Goal: Task Accomplishment & Management: Complete application form

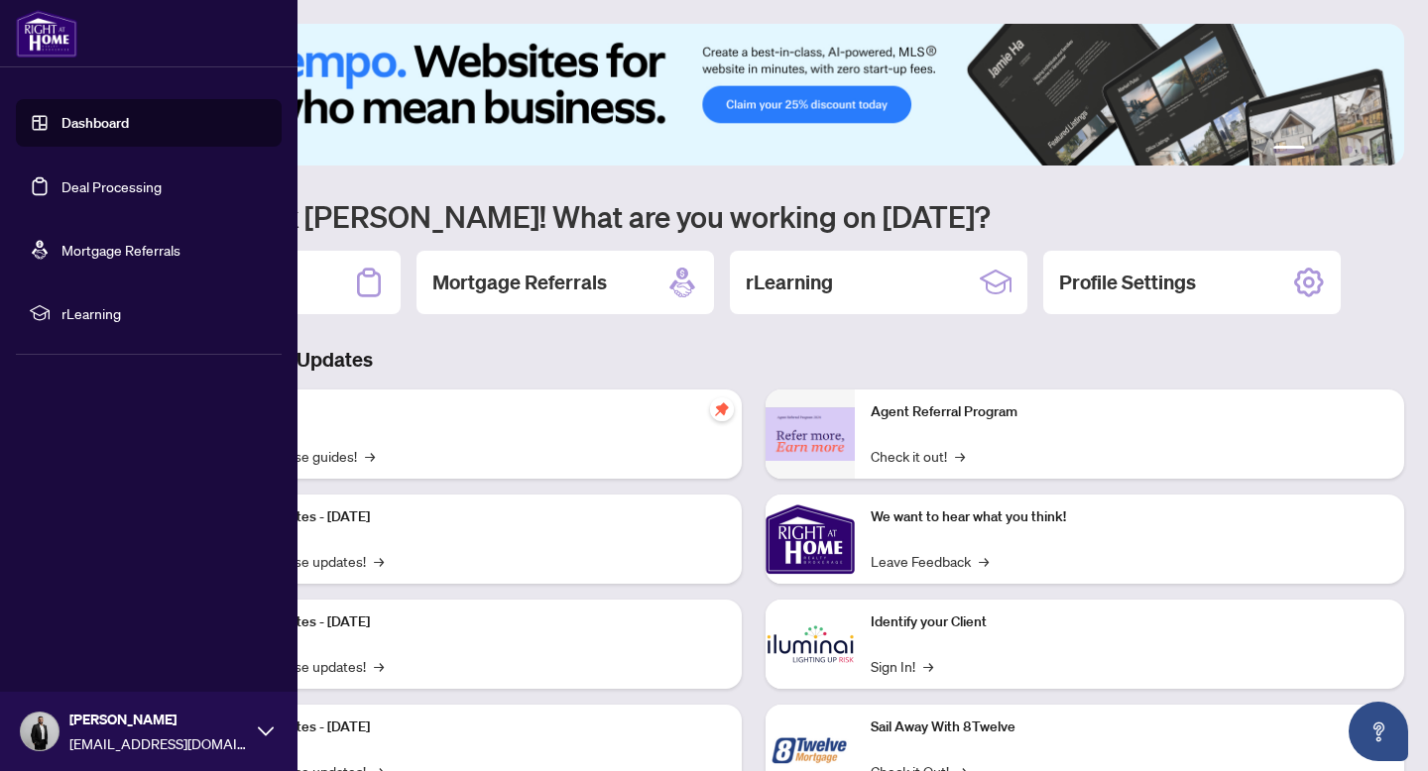
click at [61, 188] on link "Deal Processing" at bounding box center [111, 186] width 100 height 18
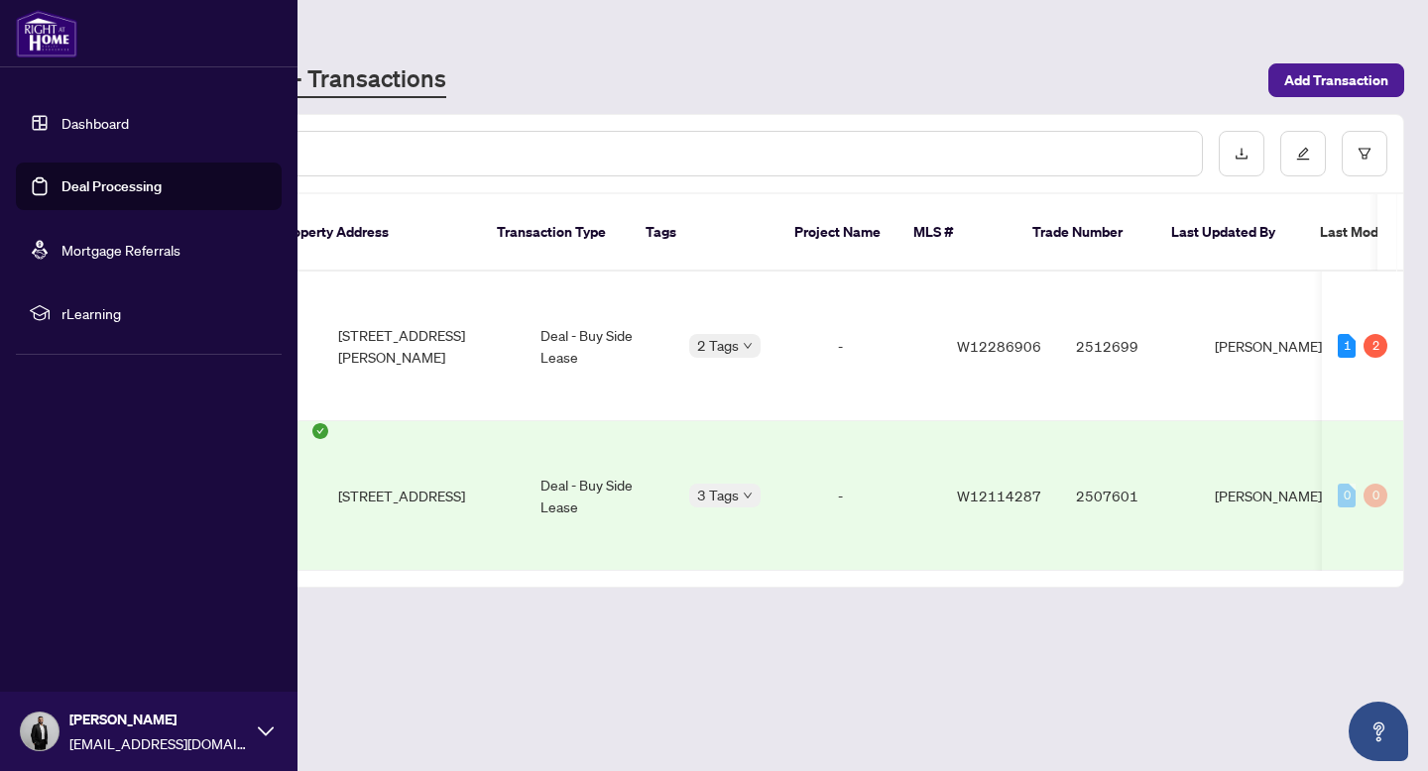
click at [61, 188] on link "Deal Processing" at bounding box center [111, 186] width 100 height 18
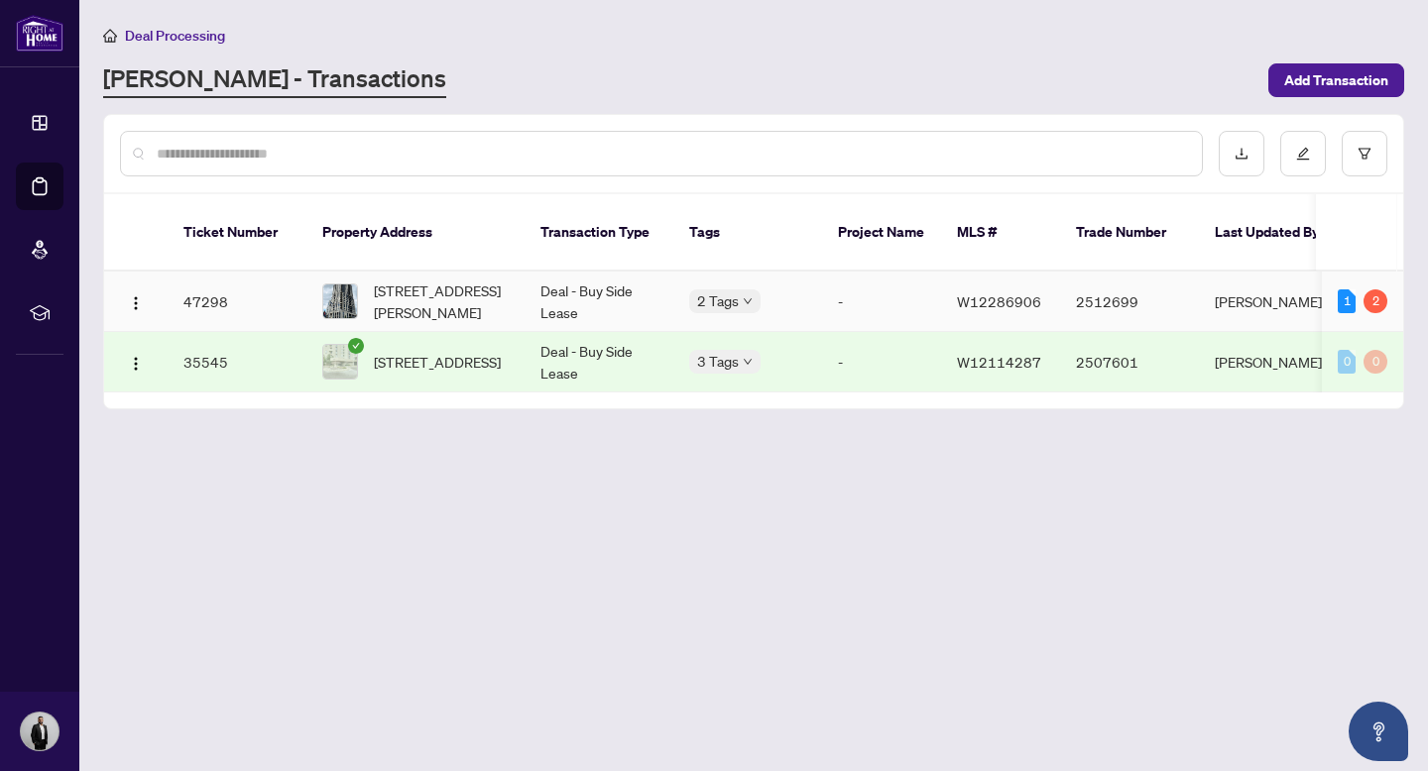
click at [203, 278] on td "47298" at bounding box center [237, 302] width 139 height 60
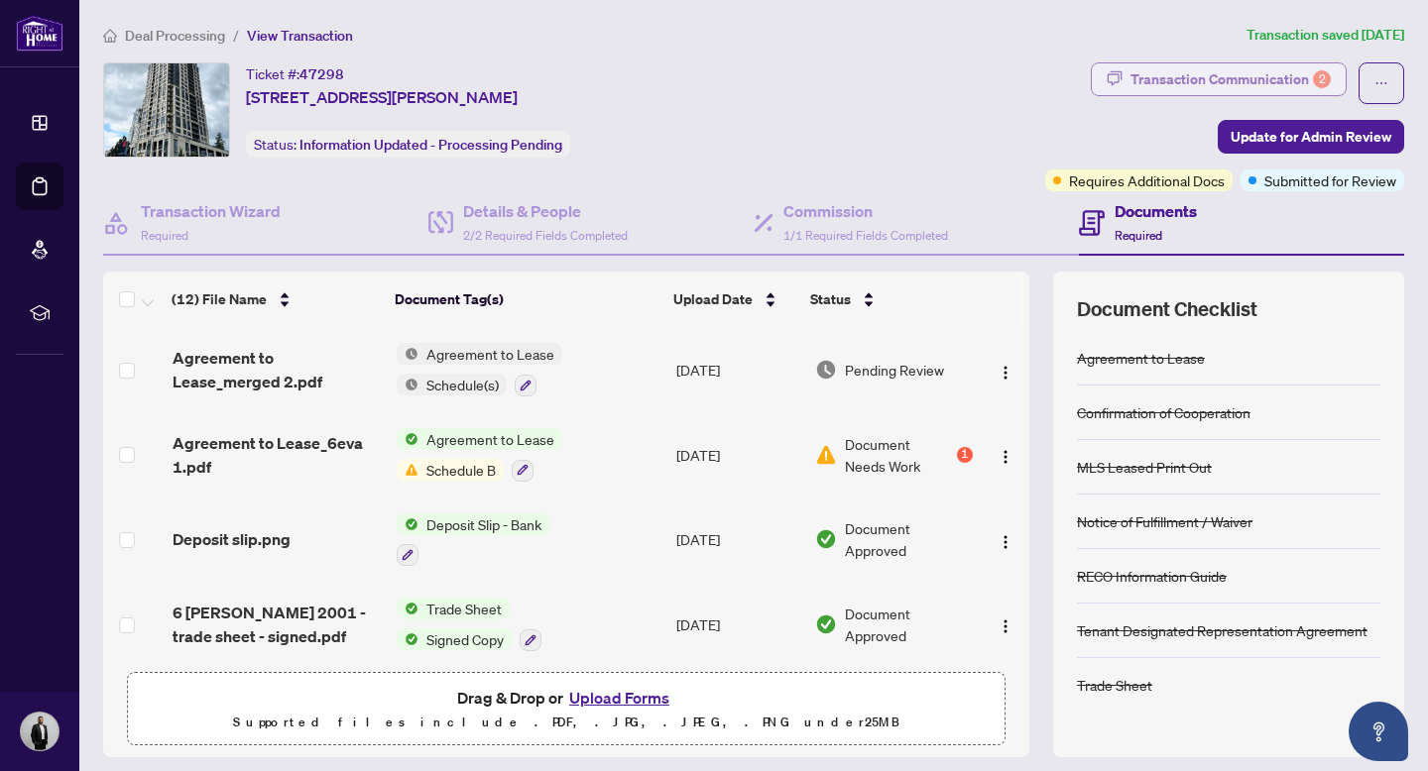
click at [1241, 73] on div "Transaction Communication 2" at bounding box center [1230, 79] width 200 height 32
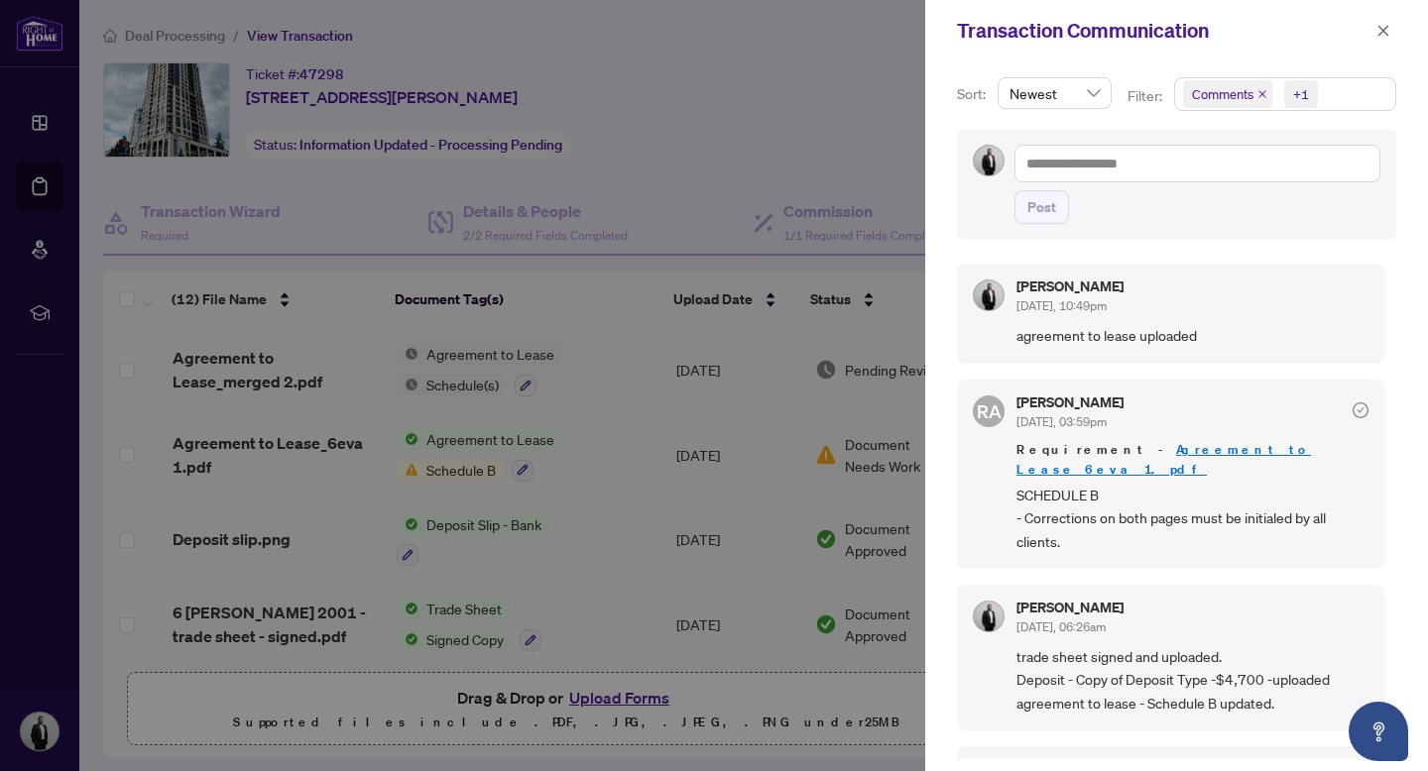
click at [897, 138] on div at bounding box center [714, 385] width 1428 height 771
click at [1374, 32] on button "button" at bounding box center [1383, 31] width 26 height 24
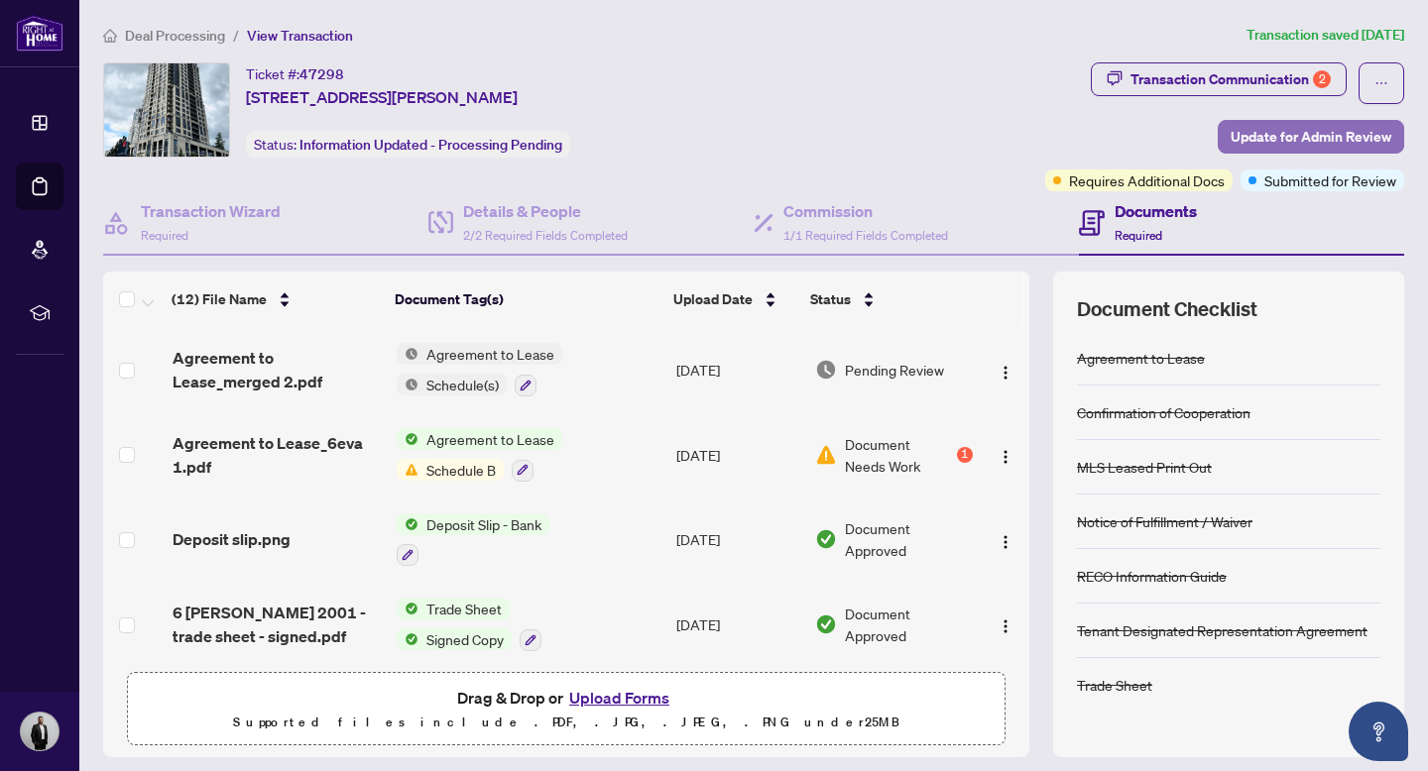
click at [1295, 136] on span "Update for Admin Review" at bounding box center [1310, 137] width 161 height 32
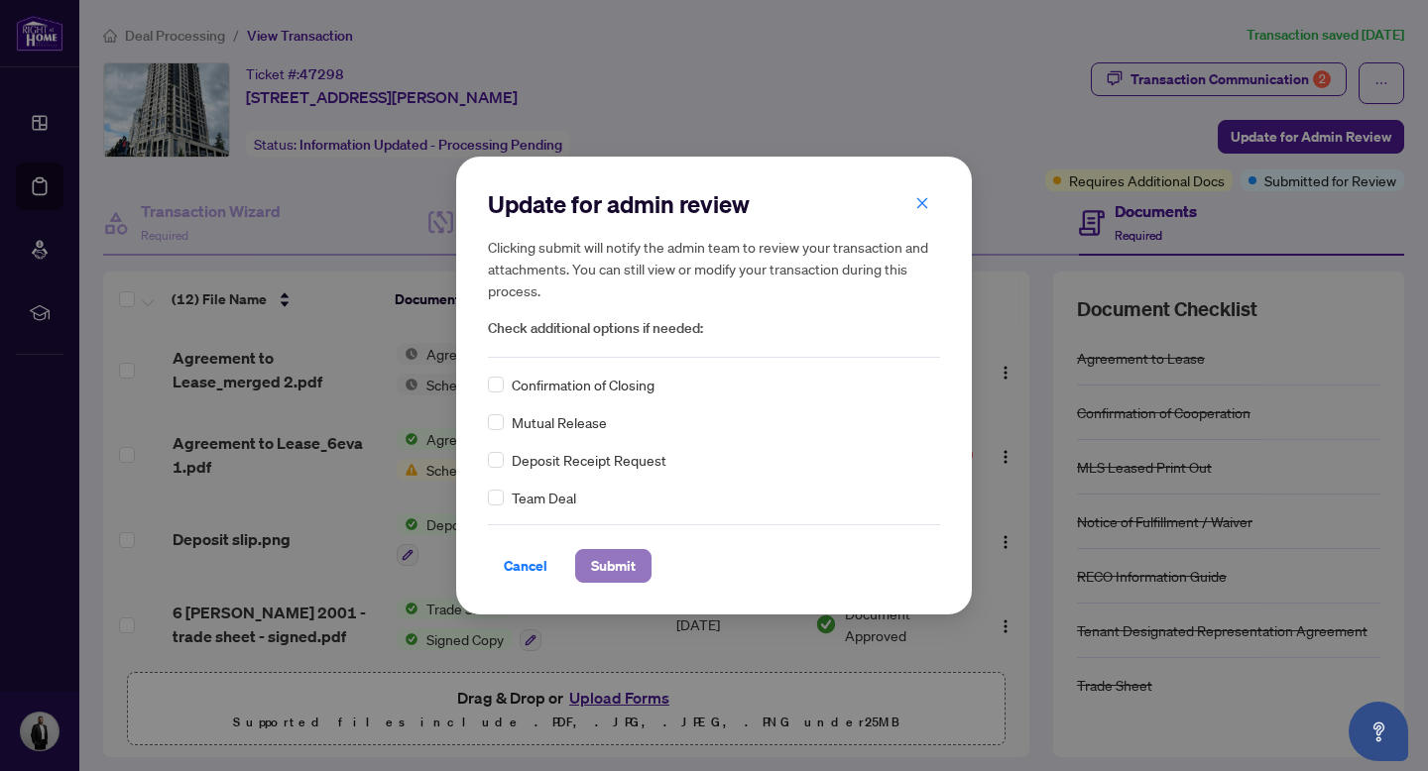
click at [623, 556] on span "Submit" at bounding box center [613, 566] width 45 height 32
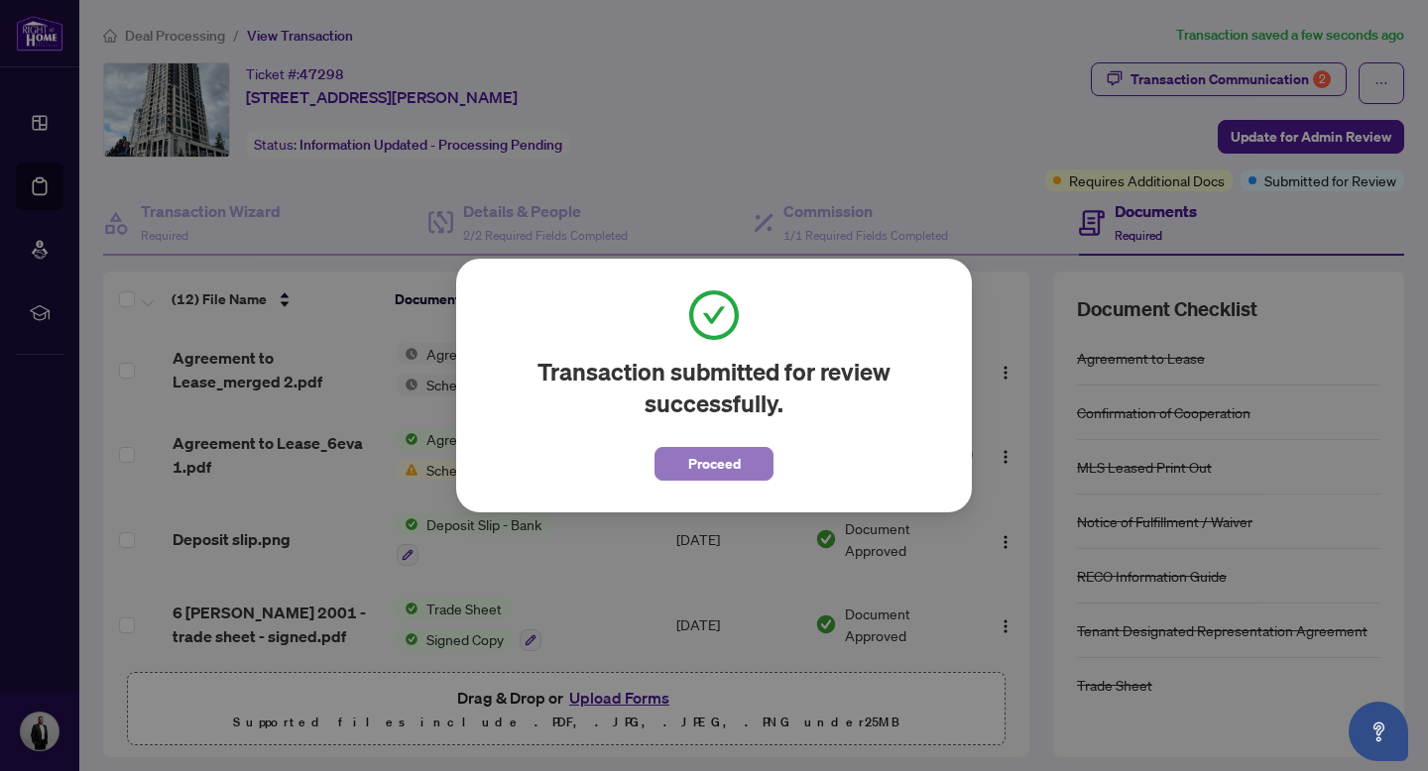
click at [740, 466] on span "Proceed" at bounding box center [714, 464] width 53 height 32
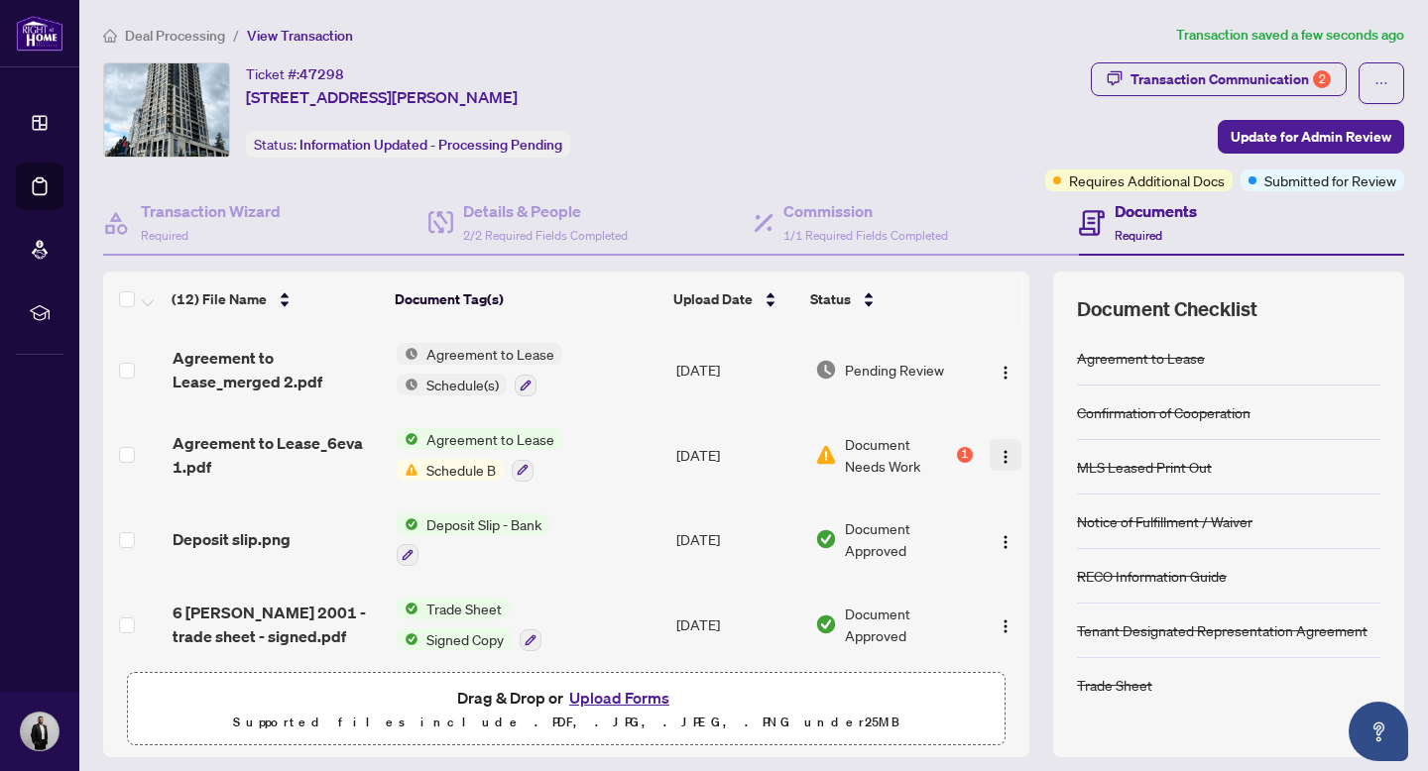
click at [1000, 453] on img "button" at bounding box center [1005, 457] width 16 height 16
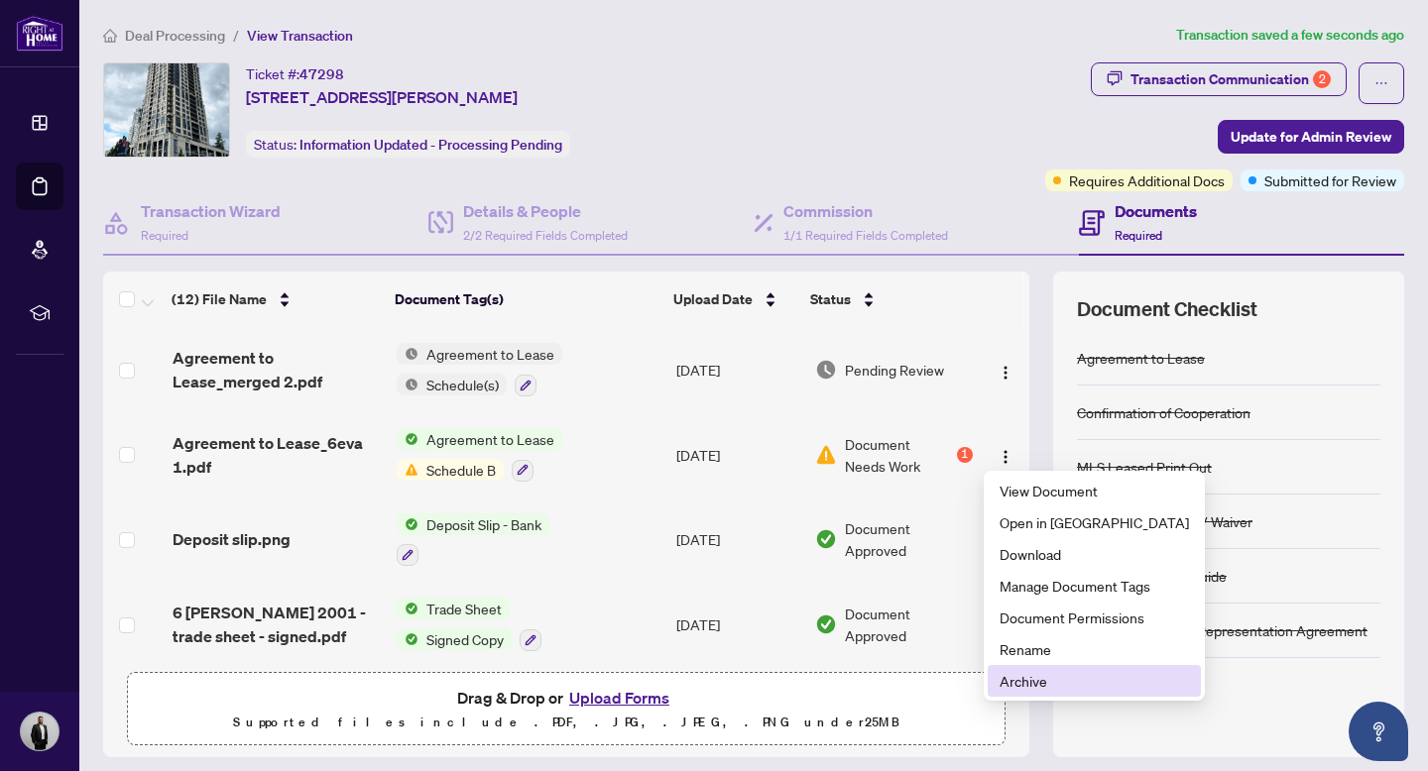
click at [1062, 679] on span "Archive" at bounding box center [1093, 681] width 189 height 22
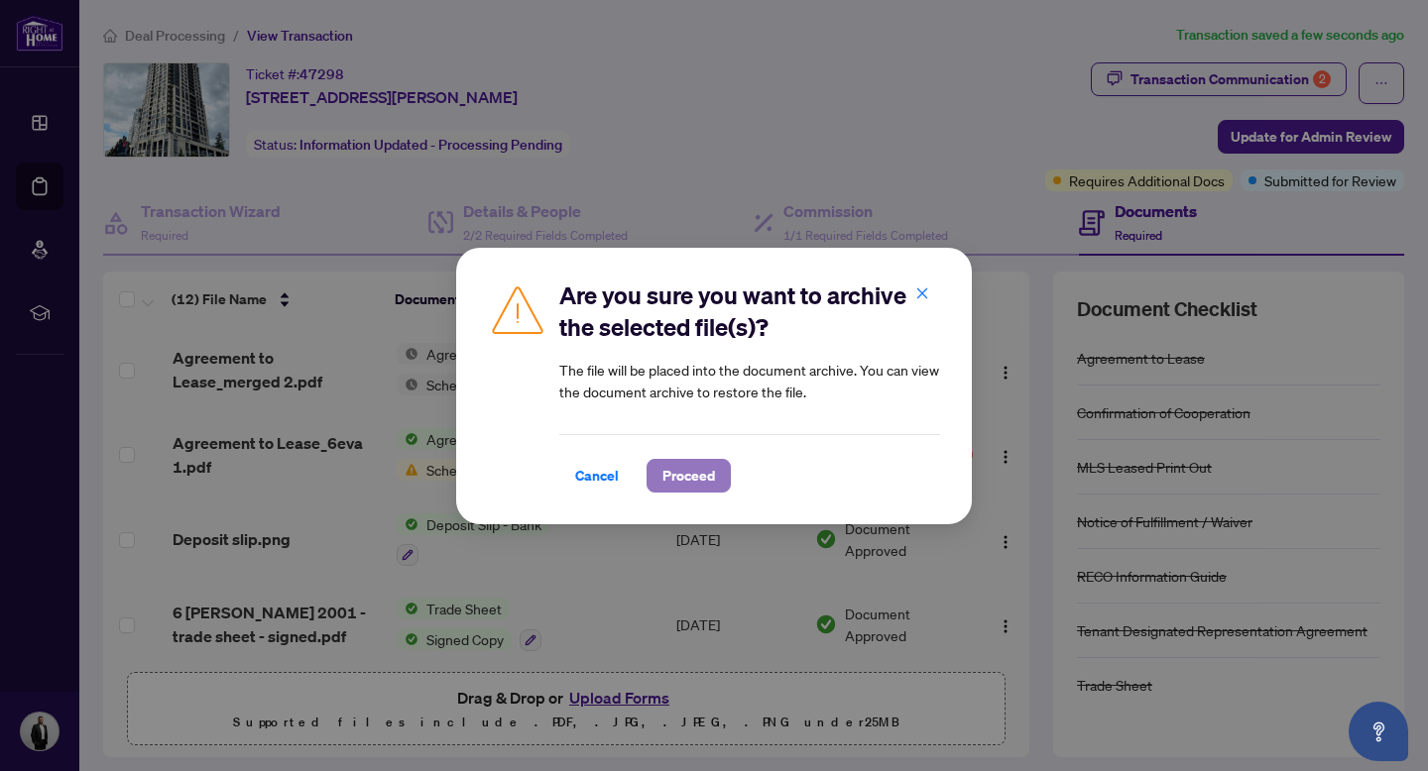
click at [687, 474] on span "Proceed" at bounding box center [688, 476] width 53 height 32
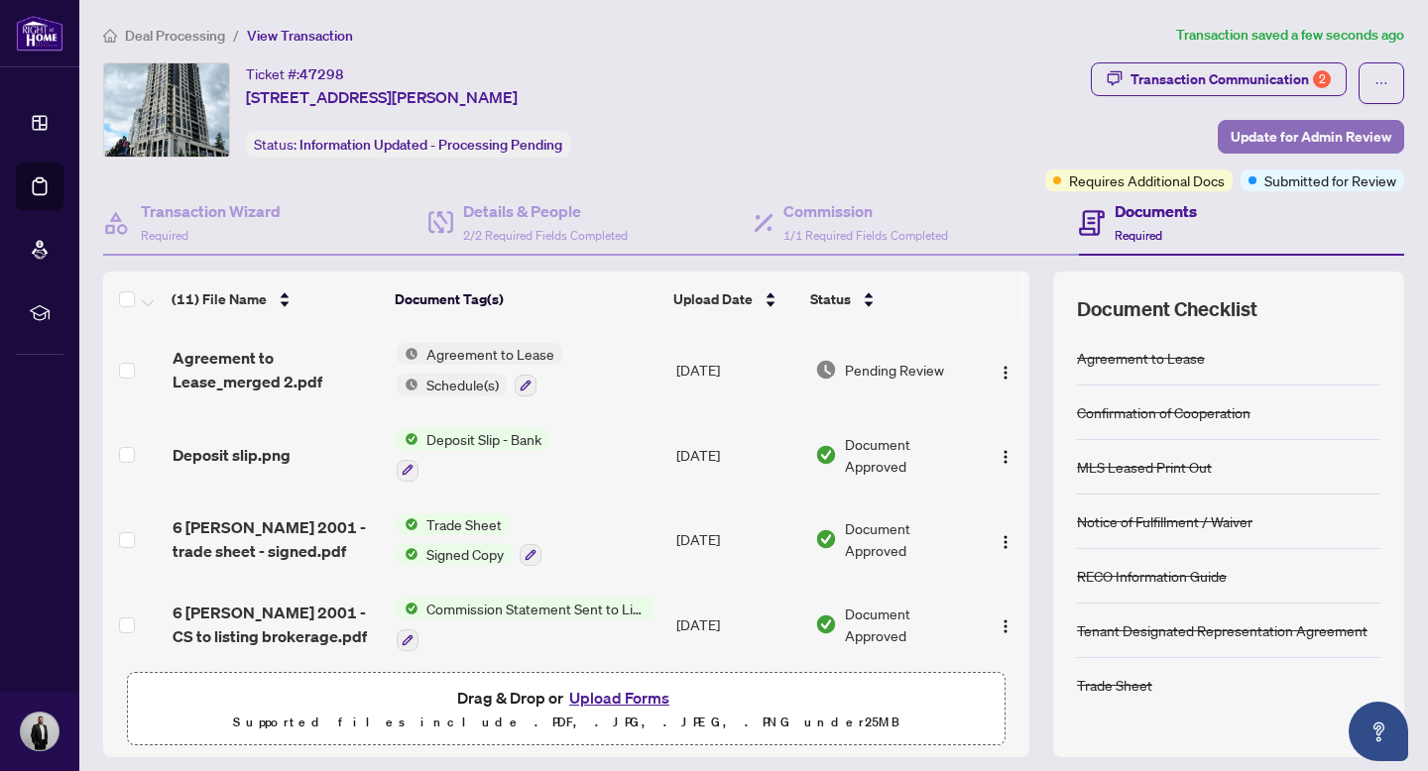
click at [1326, 145] on span "Update for Admin Review" at bounding box center [1310, 137] width 161 height 32
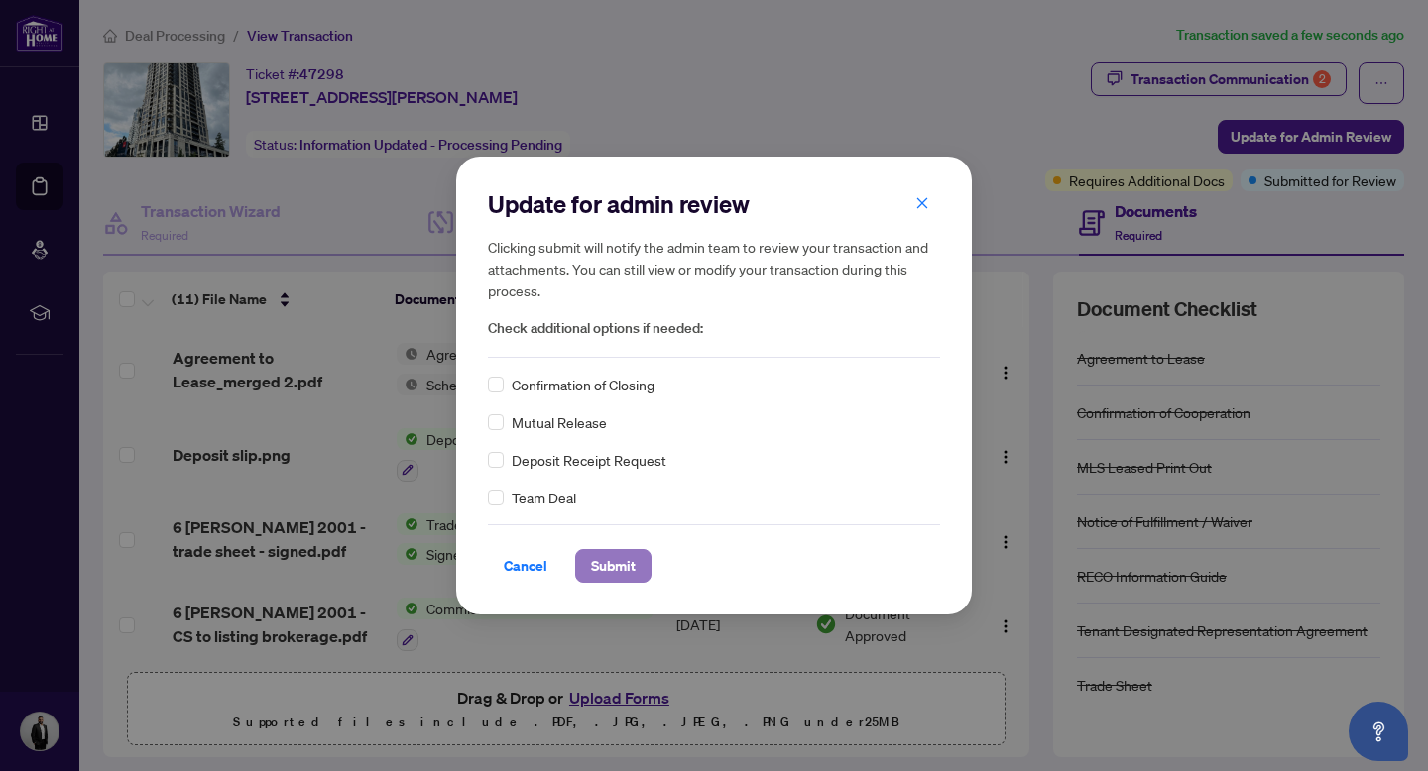
click at [596, 574] on span "Submit" at bounding box center [613, 566] width 45 height 32
